Goal: Task Accomplishment & Management: Manage account settings

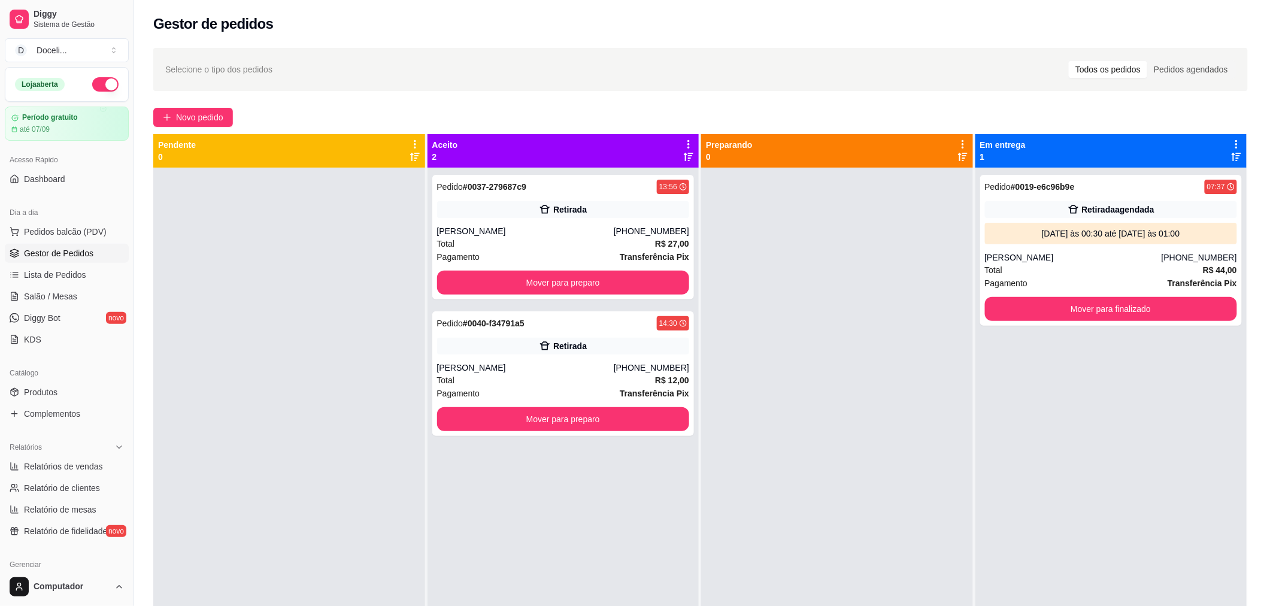
scroll to position [133, 0]
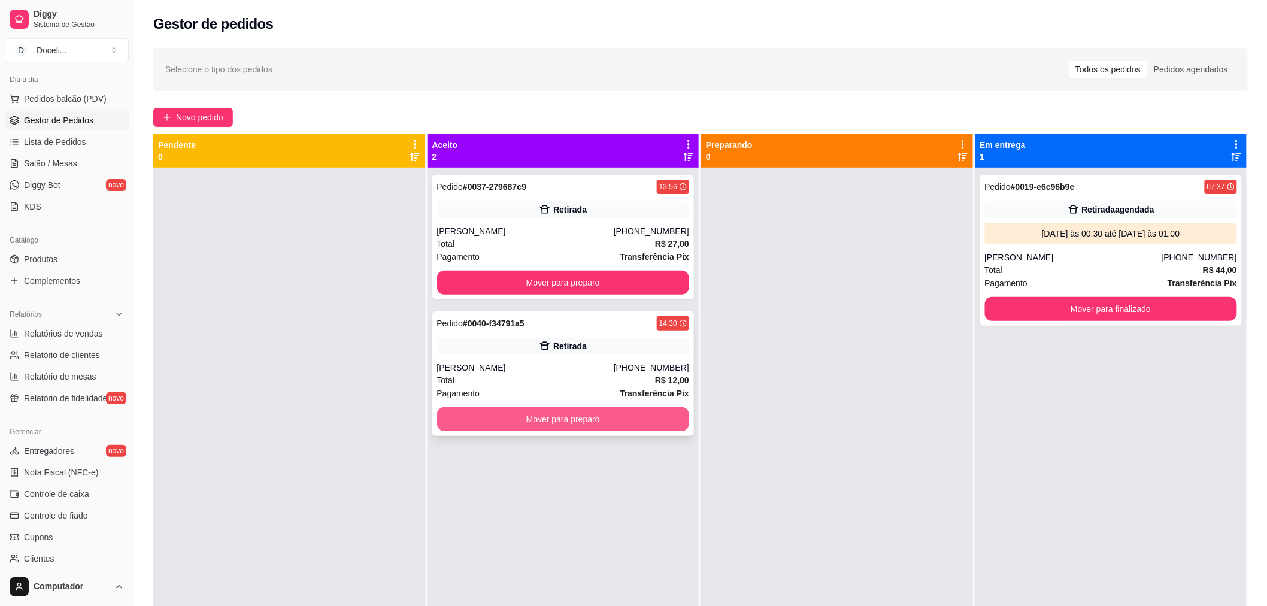
click at [564, 417] on button "Mover para preparo" at bounding box center [563, 419] width 253 height 24
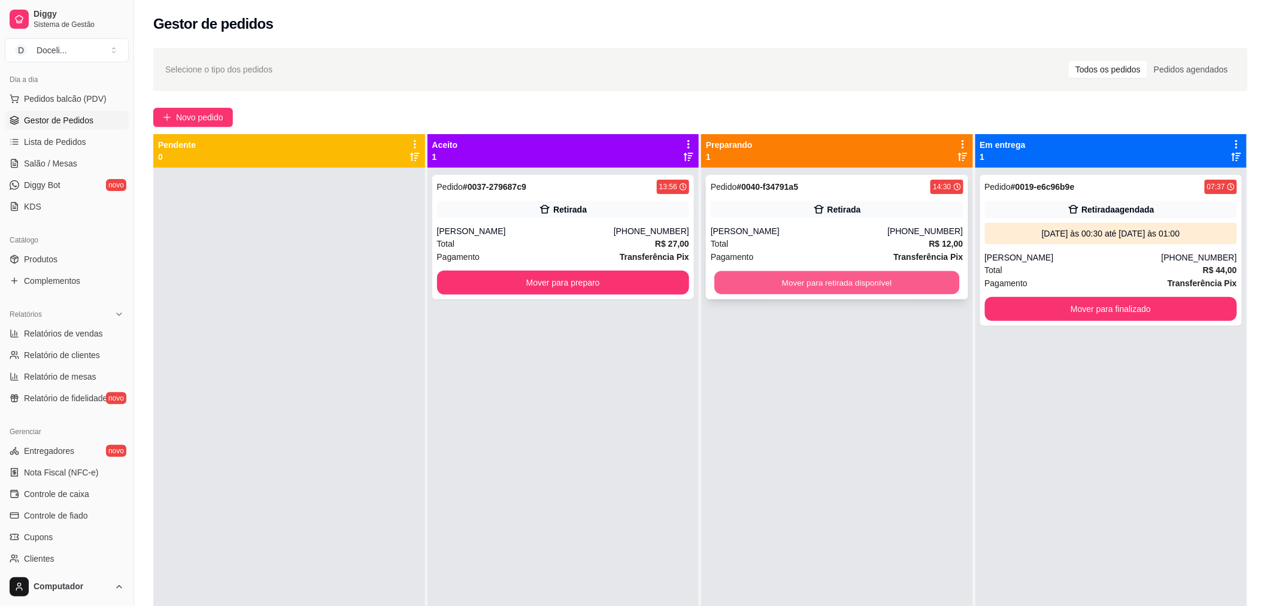
click at [822, 274] on button "Mover para retirada disponível" at bounding box center [836, 282] width 245 height 23
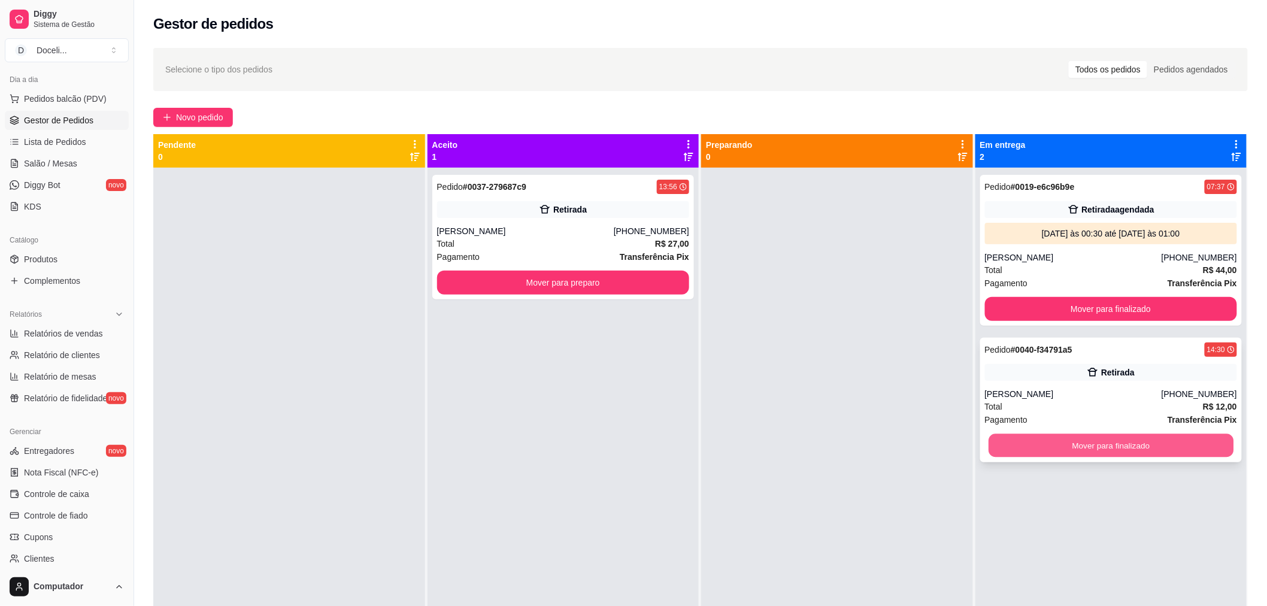
click at [1106, 448] on button "Mover para finalizado" at bounding box center [1110, 445] width 245 height 23
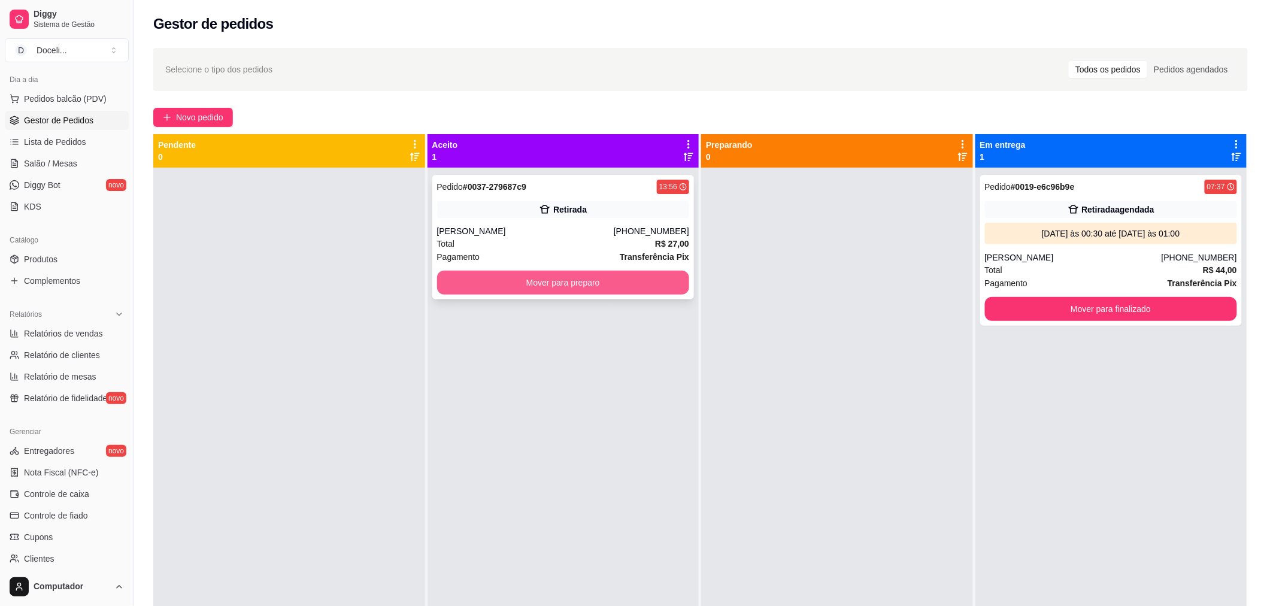
click at [541, 289] on button "Mover para preparo" at bounding box center [563, 283] width 253 height 24
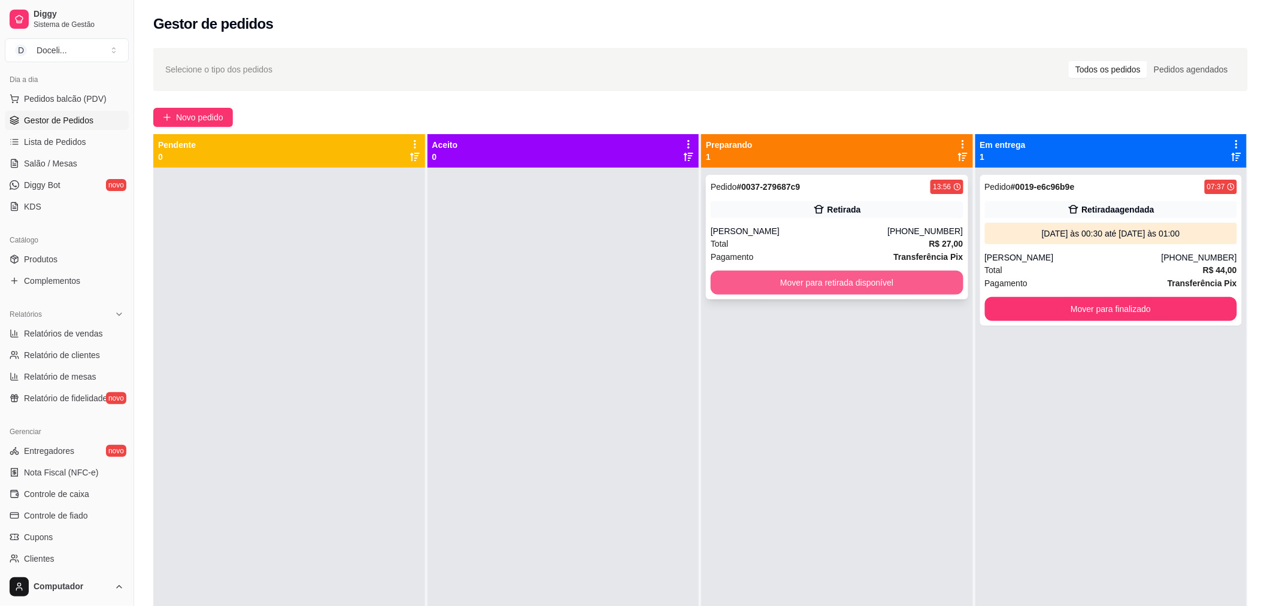
click at [856, 284] on button "Mover para retirada disponível" at bounding box center [837, 283] width 253 height 24
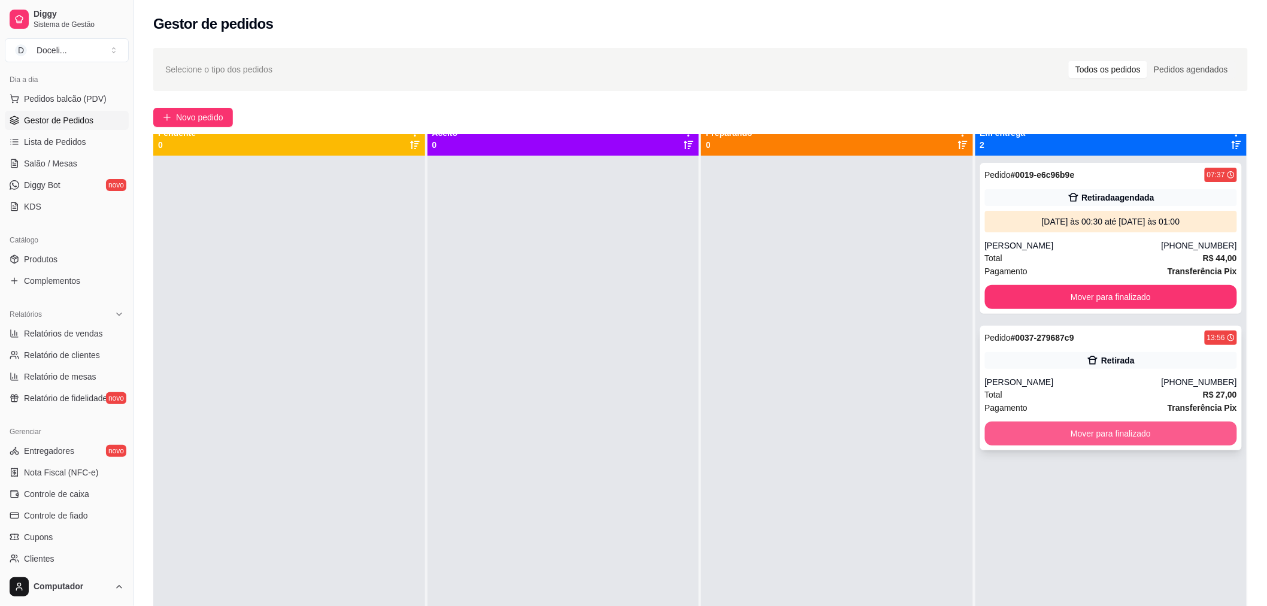
scroll to position [0, 0]
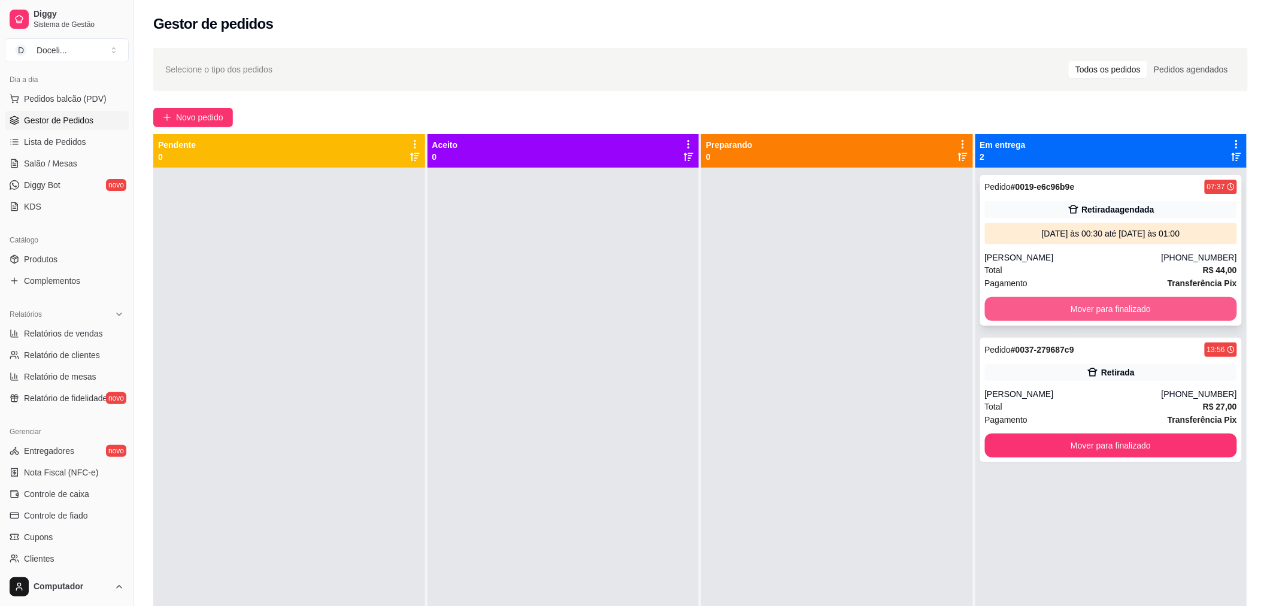
click at [1090, 306] on button "Mover para finalizado" at bounding box center [1111, 309] width 253 height 24
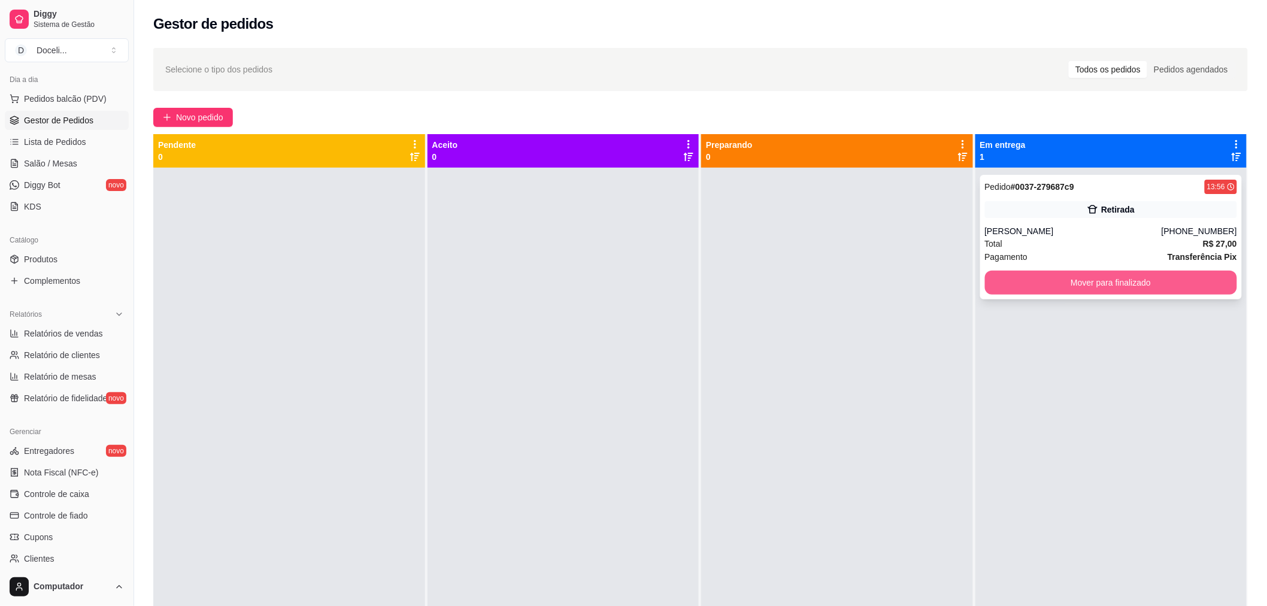
click at [1102, 279] on button "Mover para finalizado" at bounding box center [1111, 283] width 253 height 24
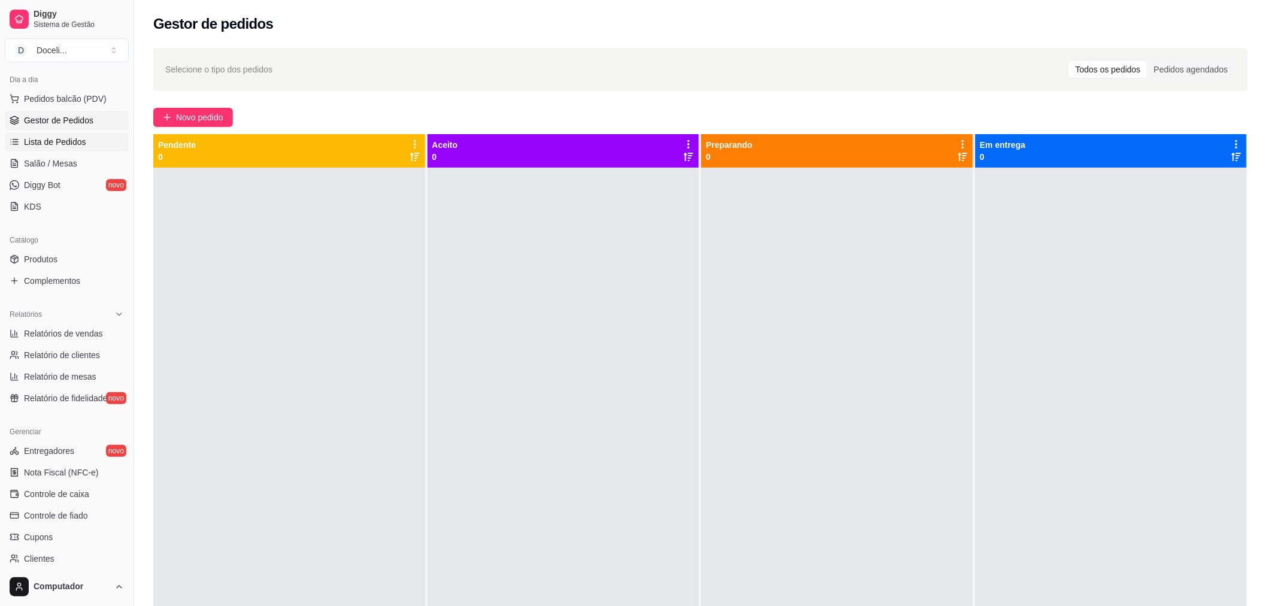
click at [58, 141] on span "Lista de Pedidos" at bounding box center [55, 142] width 62 height 12
